Goal: Task Accomplishment & Management: Use online tool/utility

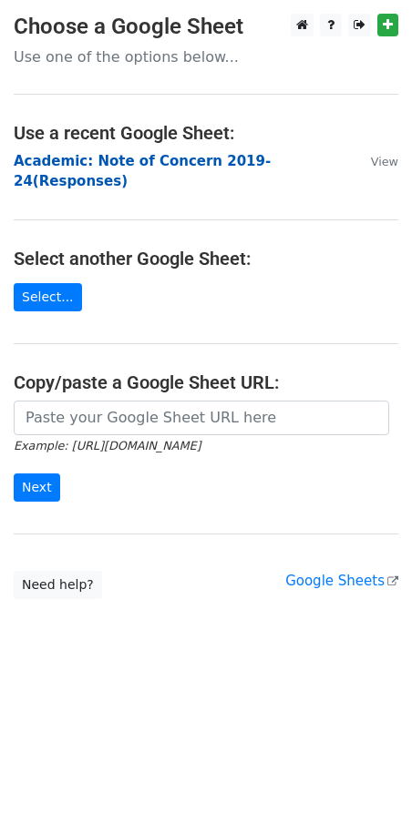
click at [60, 163] on strong "Academic: Note of Concern 2019-24(Responses)" at bounding box center [142, 171] width 257 height 37
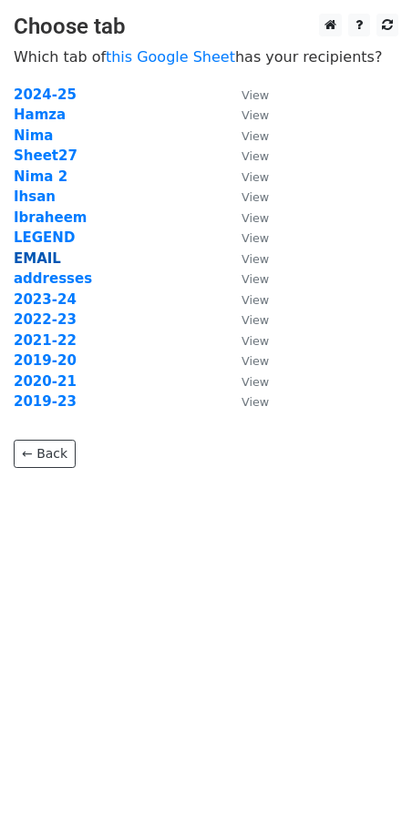
click at [38, 257] on strong "EMAIL" at bounding box center [37, 258] width 47 height 16
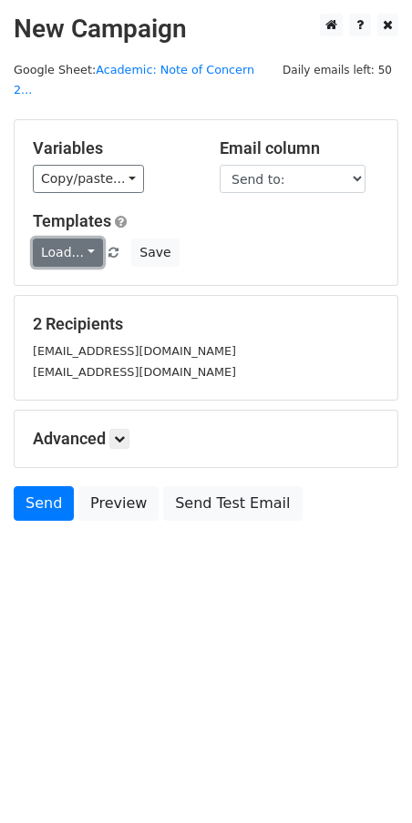
click at [89, 239] on link "Load..." at bounding box center [68, 253] width 70 height 28
click at [82, 278] on link "NOC Final" at bounding box center [106, 292] width 144 height 29
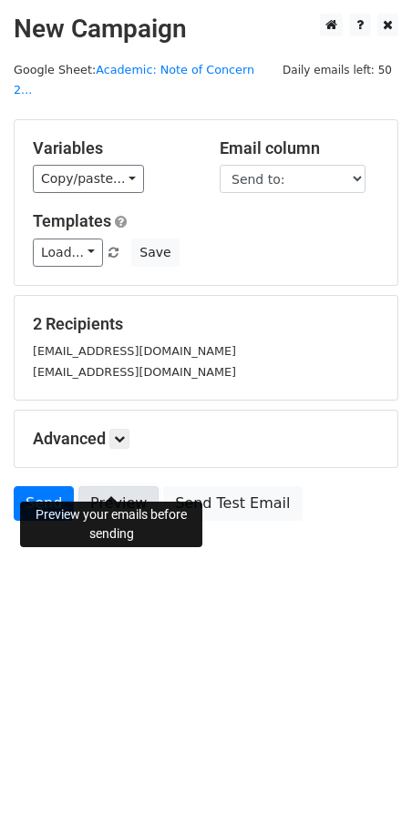
click at [114, 486] on link "Preview" at bounding box center [118, 503] width 80 height 35
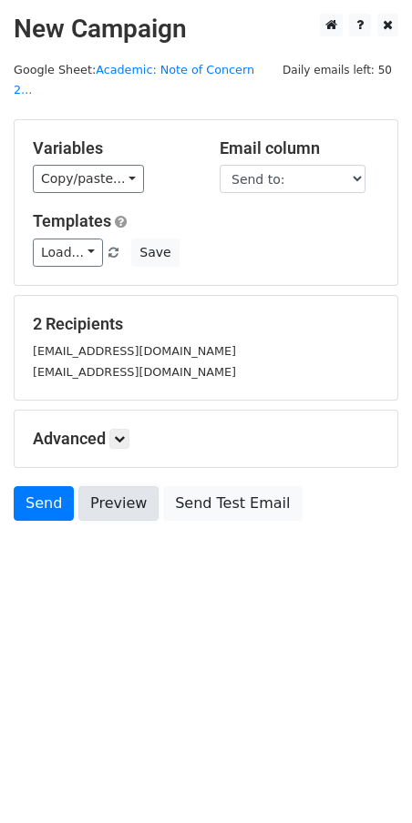
click at [114, 486] on link "Preview" at bounding box center [118, 503] width 80 height 35
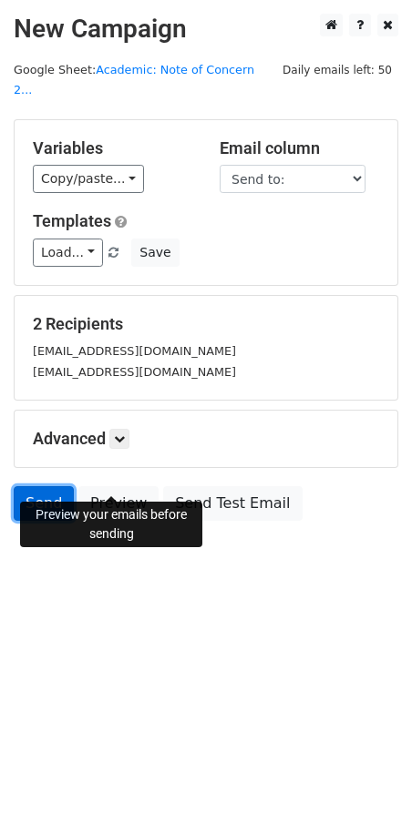
click at [26, 486] on link "Send" at bounding box center [44, 503] width 60 height 35
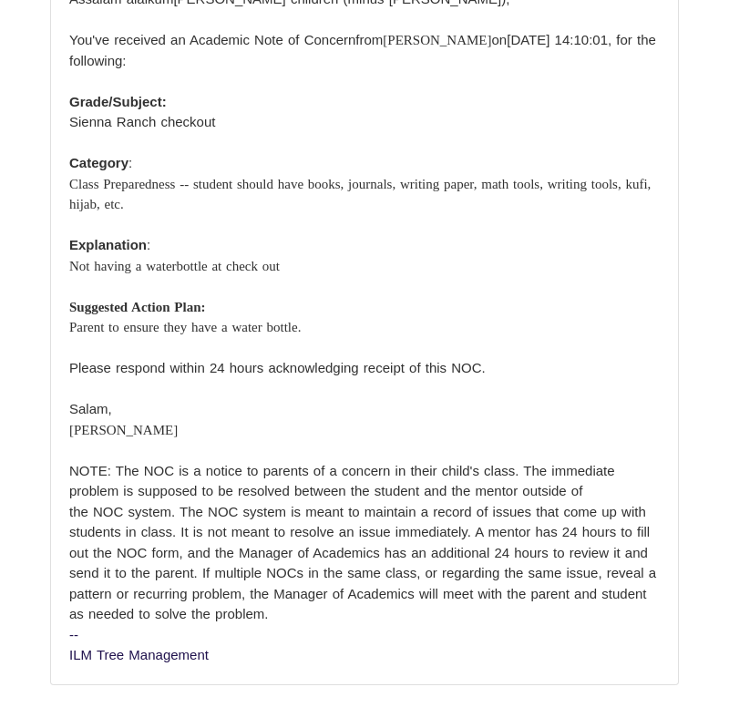
scroll to position [1239, 0]
